Goal: Task Accomplishment & Management: Use online tool/utility

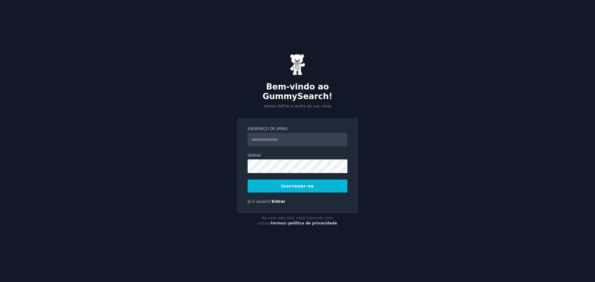
click at [284, 133] on input "Endereço de email" at bounding box center [298, 140] width 100 height 14
type input "**********"
click at [279, 181] on button "Inscrever-se" at bounding box center [298, 186] width 100 height 13
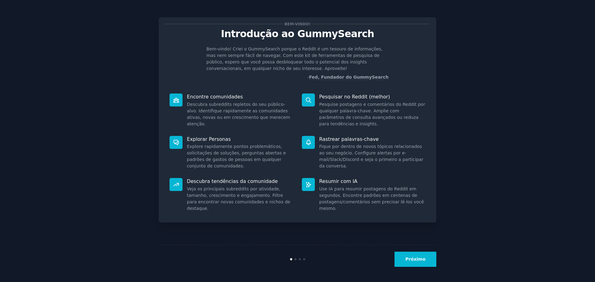
click at [440, 189] on div "Bem-vindo! Introdução ao GummySearch Bem-vindo! Criei o GummySearch porque o Re…" at bounding box center [298, 141] width 578 height 265
click at [417, 262] on font "Próximo" at bounding box center [415, 259] width 20 height 5
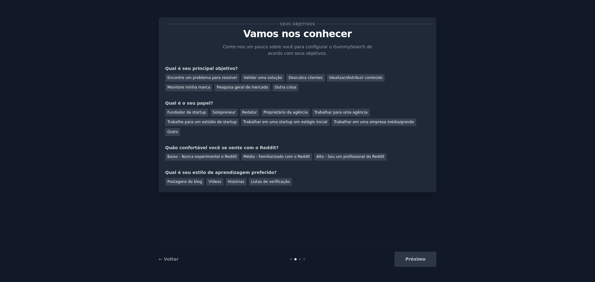
drag, startPoint x: 415, startPoint y: 262, endPoint x: 408, endPoint y: 257, distance: 8.9
click at [415, 262] on div "Próximo" at bounding box center [390, 259] width 93 height 15
click at [183, 77] on font "Encontre um problema para resolver" at bounding box center [202, 78] width 70 height 4
click at [293, 78] on font "Descubra clientes" at bounding box center [305, 78] width 34 height 4
click at [217, 89] on font "Pesquisa geral de mercado" at bounding box center [242, 87] width 51 height 4
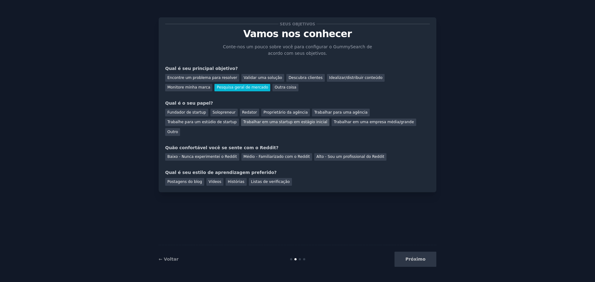
click at [243, 122] on font "Trabalhar em uma startup em estágio inicial" at bounding box center [285, 122] width 84 height 4
click at [200, 155] on font "Baixo - Nunca experimentei o Reddit" at bounding box center [202, 157] width 70 height 4
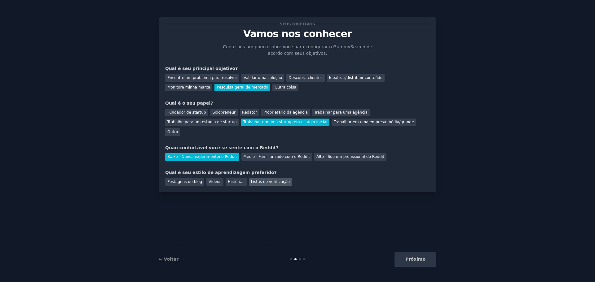
click at [253, 180] on font "Listas de verificação" at bounding box center [270, 182] width 39 height 4
click at [423, 260] on font "Próximo" at bounding box center [415, 259] width 20 height 5
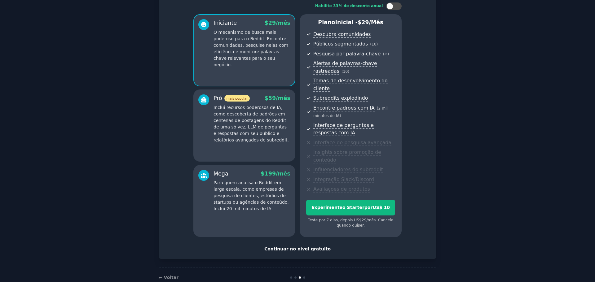
scroll to position [47, 0]
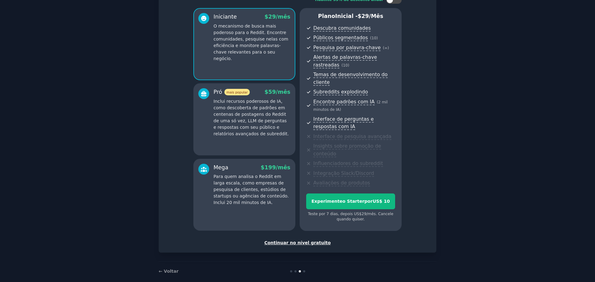
click at [290, 240] on font "Continuar no nível gratuito" at bounding box center [297, 242] width 66 height 5
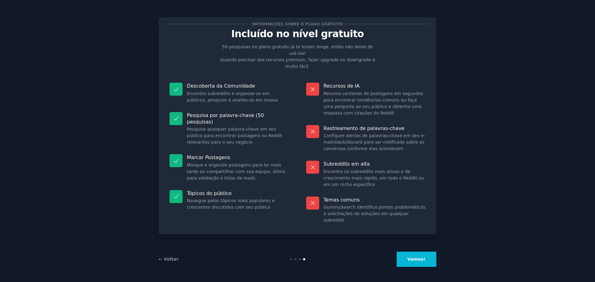
click at [422, 259] on font "Vamos!" at bounding box center [416, 259] width 18 height 5
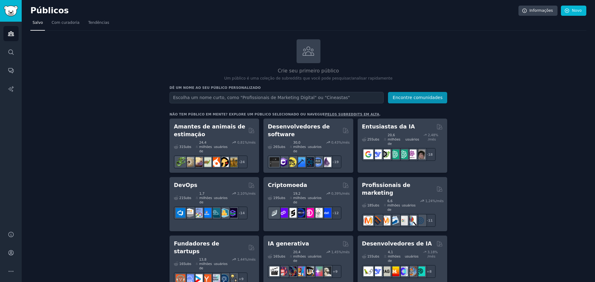
click at [225, 99] on input "text" at bounding box center [276, 97] width 214 height 11
click at [410, 95] on font "Encontre comunidades" at bounding box center [418, 97] width 50 height 5
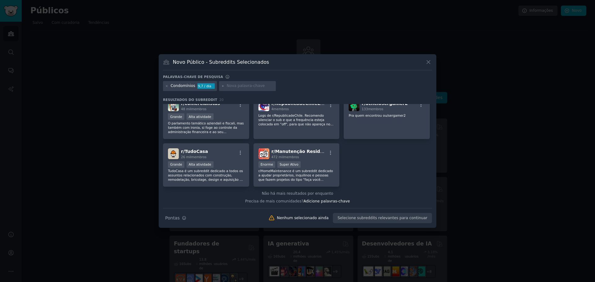
scroll to position [248, 0]
click at [430, 63] on icon at bounding box center [428, 62] width 7 height 7
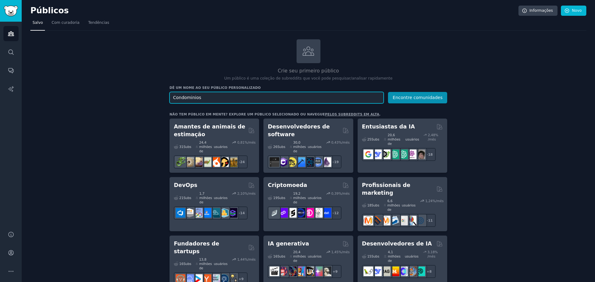
drag, startPoint x: 202, startPoint y: 96, endPoint x: 103, endPoint y: 101, distance: 99.6
click at [409, 99] on font "Encontre comunidades" at bounding box center [418, 97] width 50 height 5
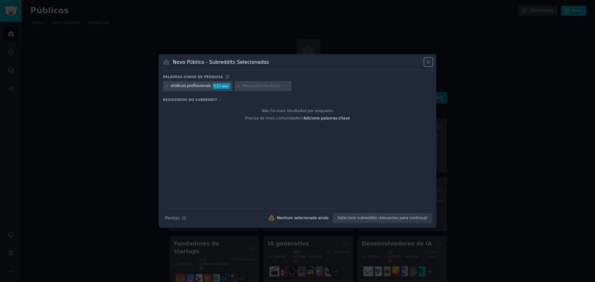
click at [428, 63] on icon at bounding box center [428, 62] width 3 height 3
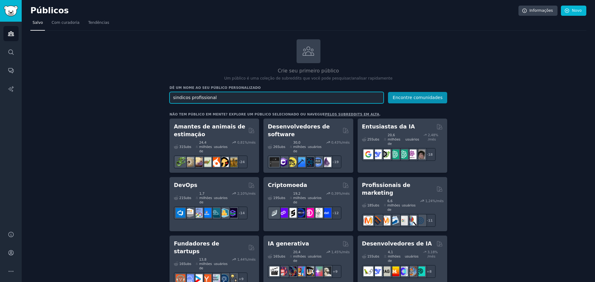
drag, startPoint x: 227, startPoint y: 99, endPoint x: 0, endPoint y: 91, distance: 227.6
click at [0, 95] on div "Públicos Procurar Conversas Relatórios de IA Ajuda Conta Mais Públicos Informaç…" at bounding box center [297, 141] width 595 height 282
type input "gestão condominio"
click at [422, 98] on font "Encontre comunidades" at bounding box center [418, 97] width 50 height 5
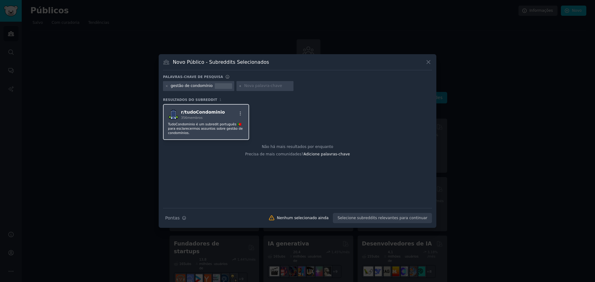
click at [203, 133] on p "TudoCondominio é um subredit português 🇵🇹 para esclarecermos assuntos sobre ges…" at bounding box center [206, 128] width 76 height 13
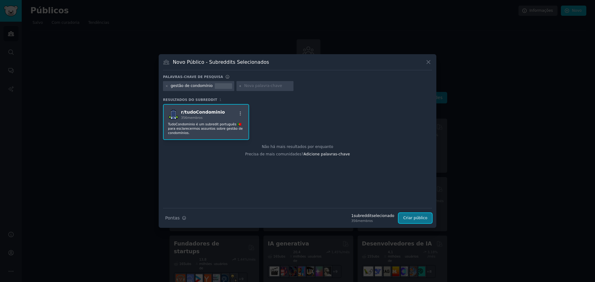
click at [416, 218] on font "Criar público" at bounding box center [415, 218] width 24 height 4
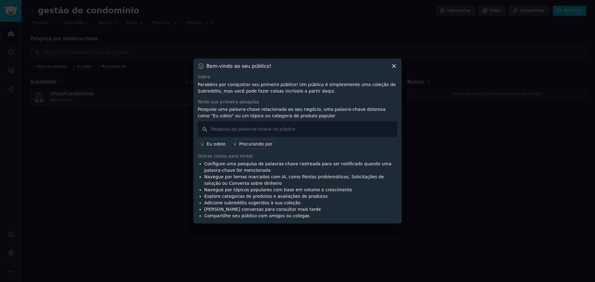
click at [394, 67] on icon at bounding box center [394, 66] width 7 height 7
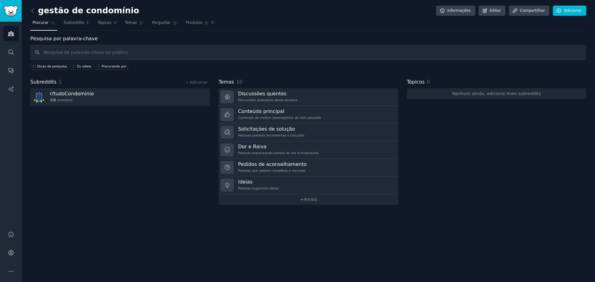
click at [138, 149] on div "Subreddits 1 + Adicionar r/ tudoCondominio 356 membros" at bounding box center [119, 141] width 179 height 127
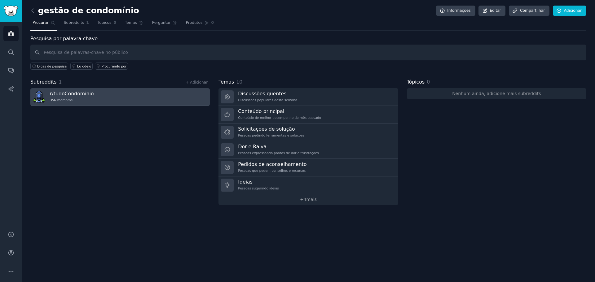
click at [74, 97] on div "r/ tudoCondominio 356 membros" at bounding box center [72, 96] width 44 height 13
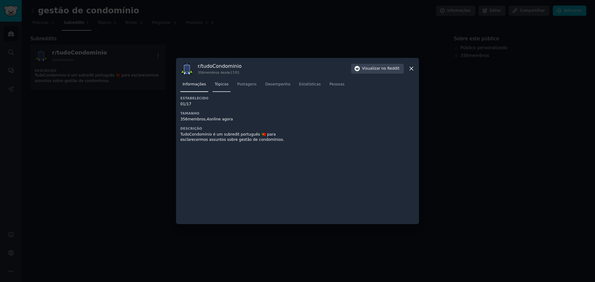
click at [216, 86] on font "Tópicos" at bounding box center [222, 84] width 14 height 4
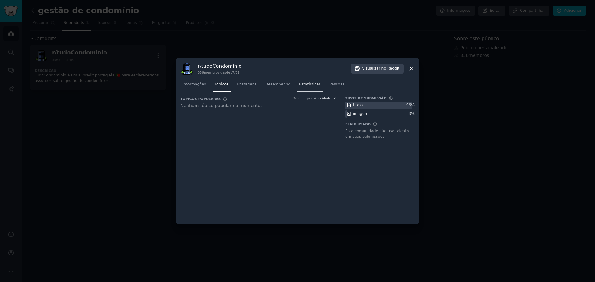
click at [302, 85] on font "Estatísticas" at bounding box center [310, 84] width 22 height 4
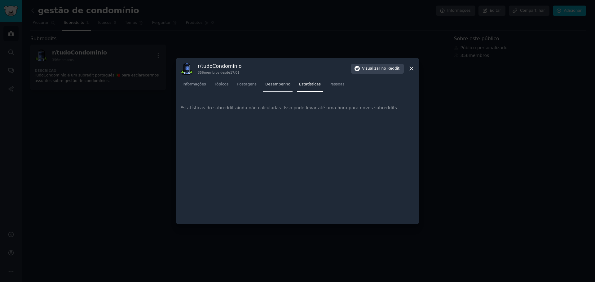
click at [280, 85] on font "Desempenho" at bounding box center [277, 84] width 25 height 4
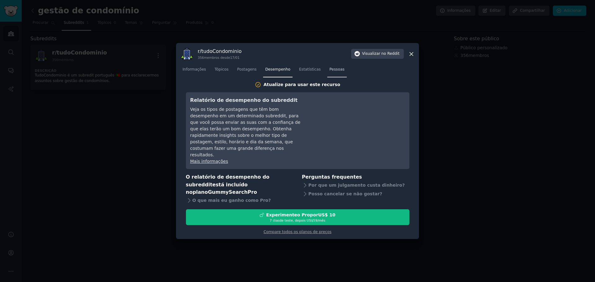
click at [329, 73] on span "Pessoas" at bounding box center [336, 70] width 15 height 6
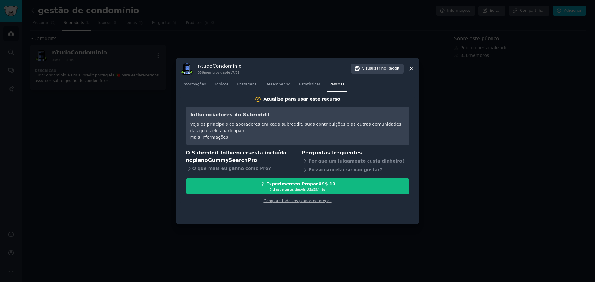
click at [412, 68] on icon at bounding box center [411, 68] width 7 height 7
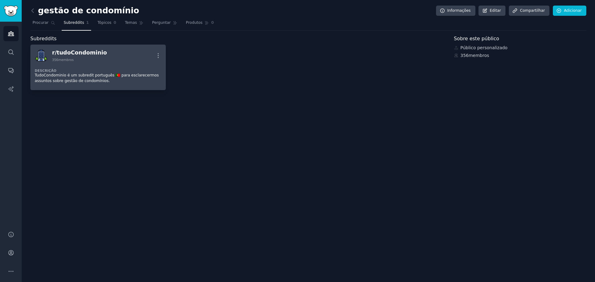
click at [122, 57] on div "r/ tudoCondominio 356 membros Mais" at bounding box center [98, 55] width 127 height 13
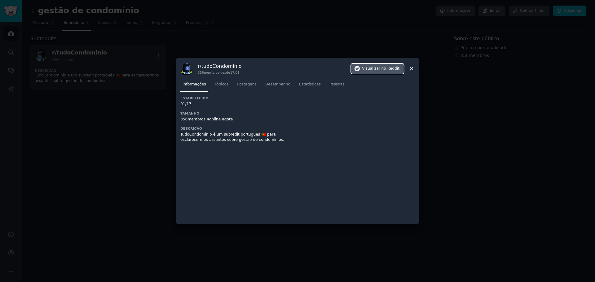
click at [380, 69] on font "Visualizar" at bounding box center [371, 68] width 18 height 4
click at [409, 67] on icon at bounding box center [411, 68] width 7 height 7
